Goal: Navigation & Orientation: Find specific page/section

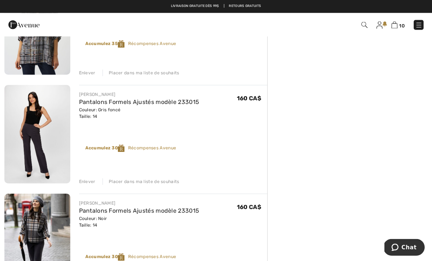
click at [416, 28] on img at bounding box center [418, 25] width 7 height 7
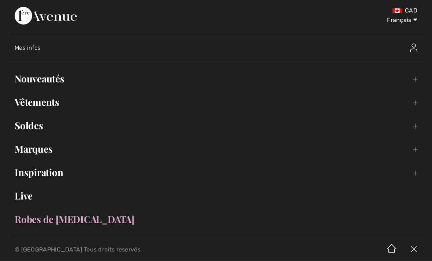
scroll to position [337, 0]
click at [37, 75] on link "Nouveautés Toggle submenu" at bounding box center [215, 79] width 417 height 16
click at [35, 85] on link "Nouveautés Toggle submenu" at bounding box center [215, 79] width 417 height 16
click at [396, 20] on select "English Français" at bounding box center [398, 19] width 38 height 22
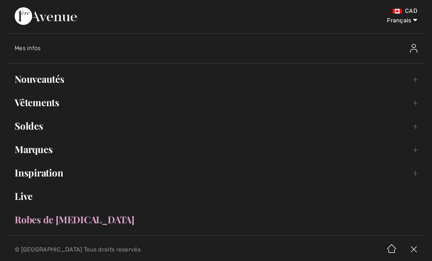
click at [48, 102] on link "Vêtements Toggle submenu" at bounding box center [215, 102] width 417 height 16
click at [44, 108] on link "Vêtements Toggle submenu" at bounding box center [215, 102] width 417 height 16
click at [41, 107] on link "Vêtements Toggle submenu" at bounding box center [215, 102] width 417 height 16
click at [44, 106] on link "Vêtements Toggle submenu" at bounding box center [215, 102] width 417 height 16
click at [417, 75] on link "Nouveautés Toggle submenu" at bounding box center [215, 79] width 417 height 16
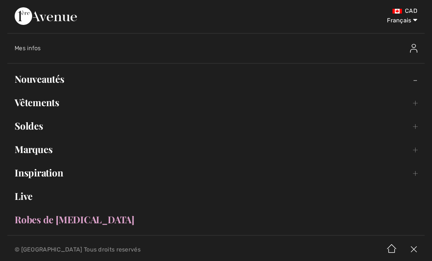
click at [365, 56] on div at bounding box center [373, 48] width 102 height 23
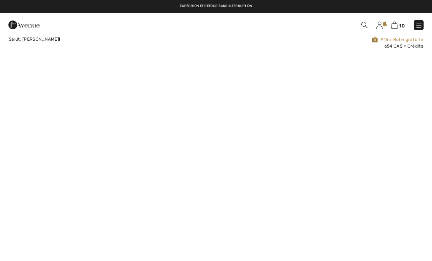
checkbox input "true"
click at [420, 27] on img at bounding box center [418, 25] width 7 height 7
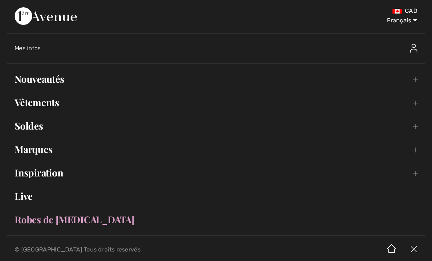
click at [46, 80] on link "Nouveautés Toggle submenu" at bounding box center [215, 79] width 417 height 16
click at [38, 81] on link "Nouveautés Toggle submenu" at bounding box center [215, 79] width 417 height 16
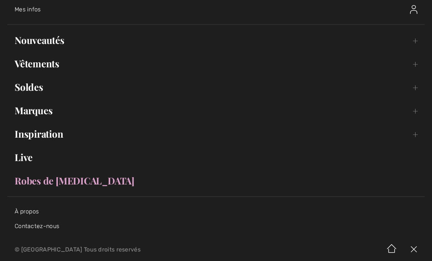
scroll to position [59, 0]
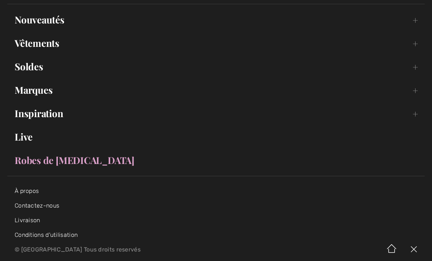
click at [41, 49] on link "Vêtements Toggle submenu" at bounding box center [215, 43] width 417 height 16
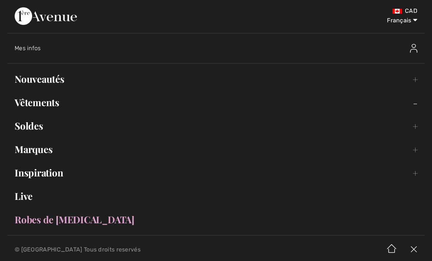
scroll to position [0, 0]
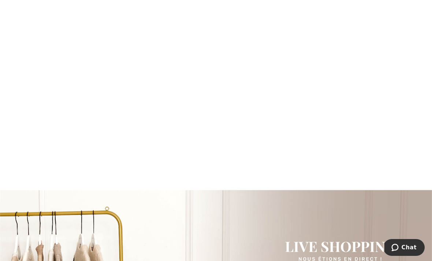
scroll to position [548, 0]
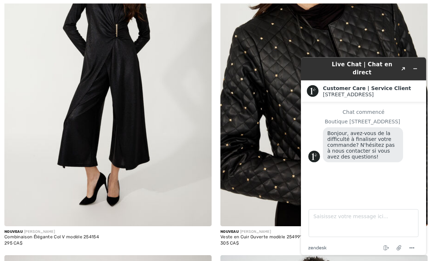
scroll to position [186, 0]
click at [415, 67] on icon "Réduire le widget" at bounding box center [414, 68] width 5 height 5
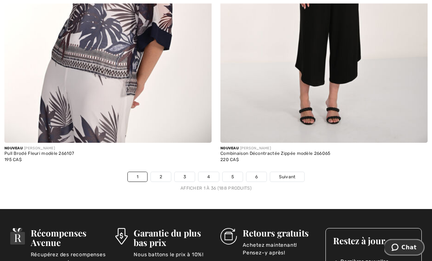
scroll to position [6224, 0]
click at [288, 173] on span "Suivant" at bounding box center [287, 176] width 16 height 7
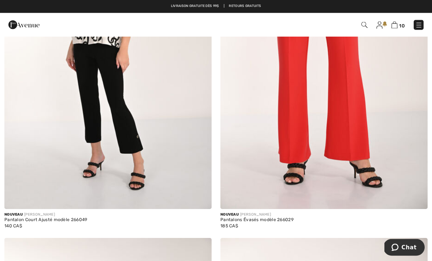
scroll to position [203, 0]
